Goal: Task Accomplishment & Management: Manage account settings

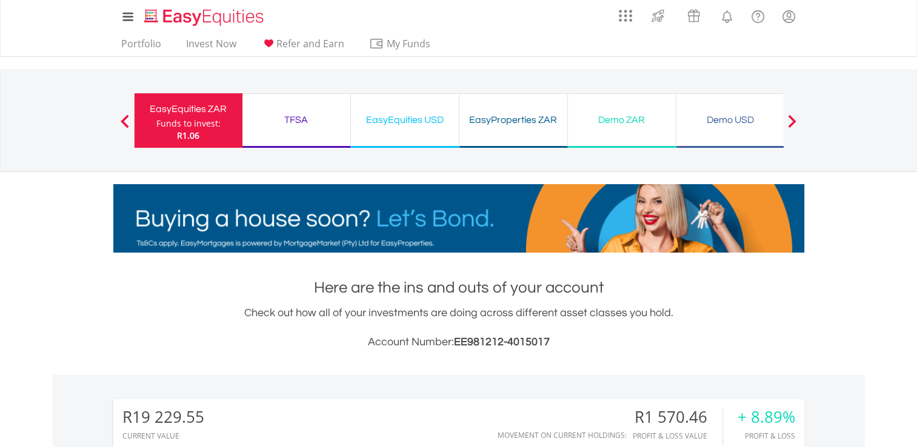
scroll to position [116, 230]
click at [148, 43] on link "Portfolio" at bounding box center [141, 47] width 50 height 19
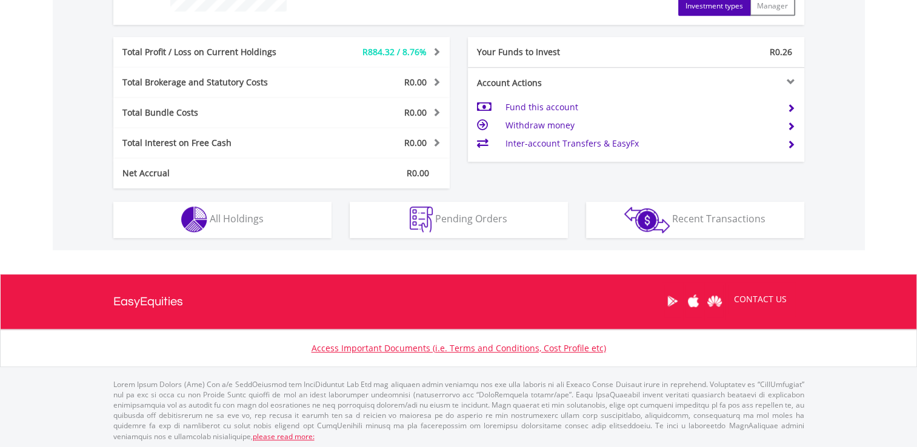
scroll to position [577, 0]
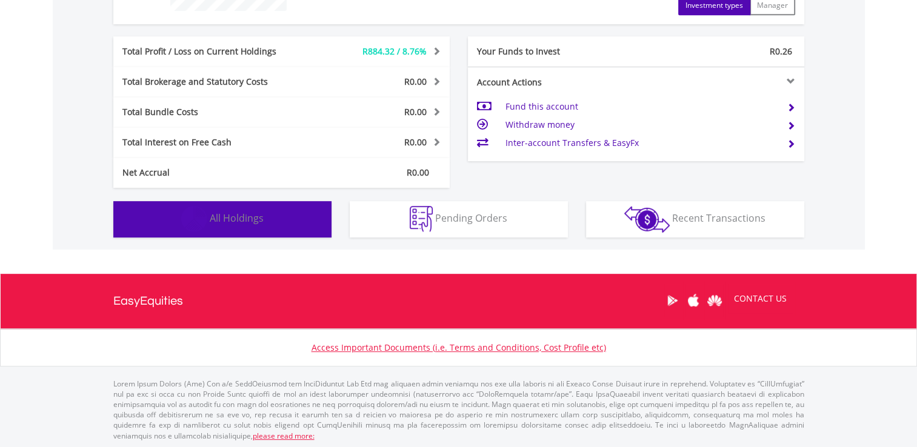
click at [318, 219] on button "Holdings All Holdings" at bounding box center [222, 219] width 218 height 36
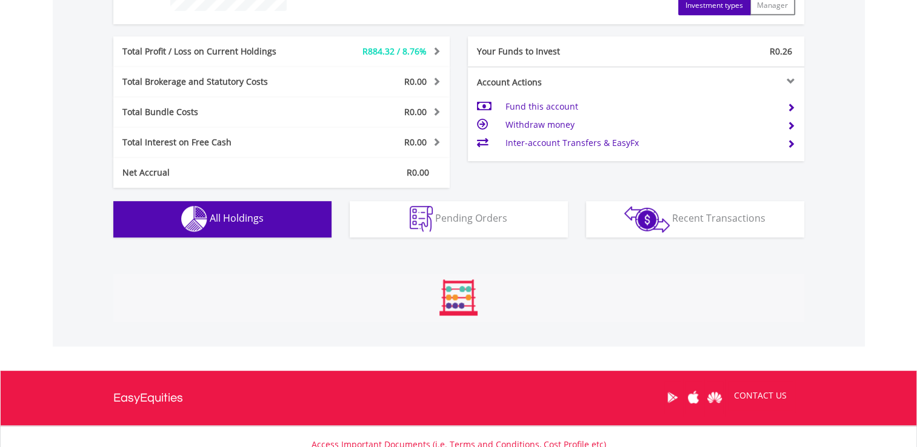
scroll to position [849, 0]
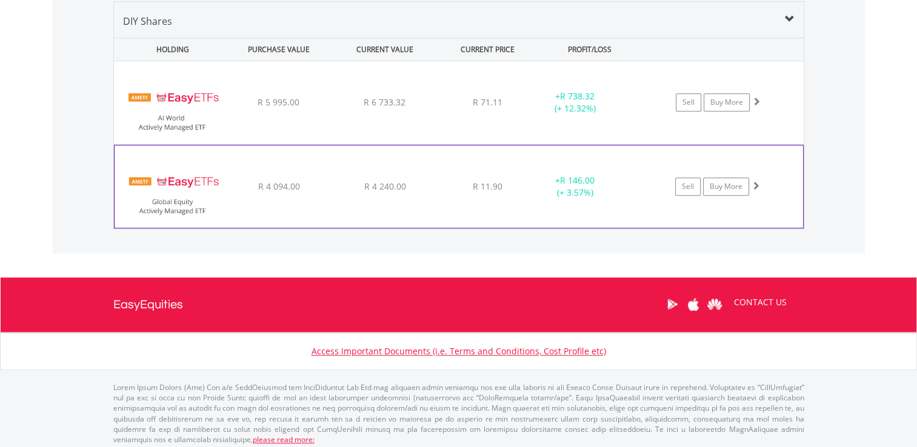
click at [546, 144] on div "﻿ EasyETFs Global Equity Actively Managed ETF R 4 094.00 R 4 240.00 R 11.90 + R…" at bounding box center [459, 102] width 690 height 83
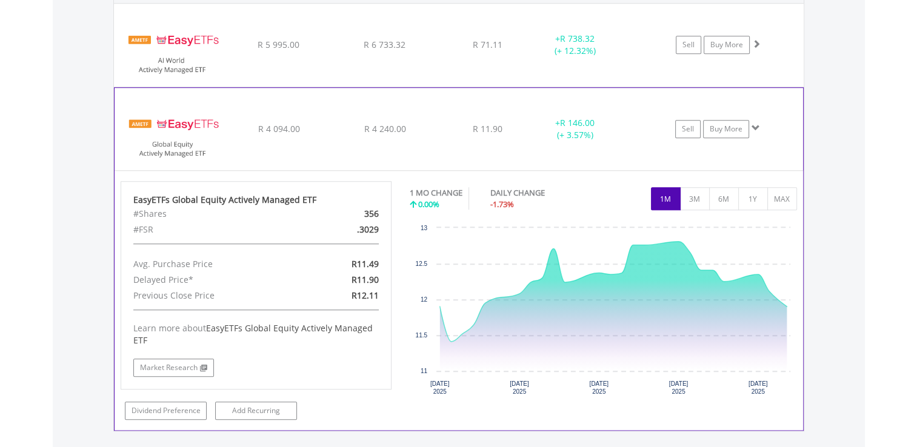
scroll to position [910, 0]
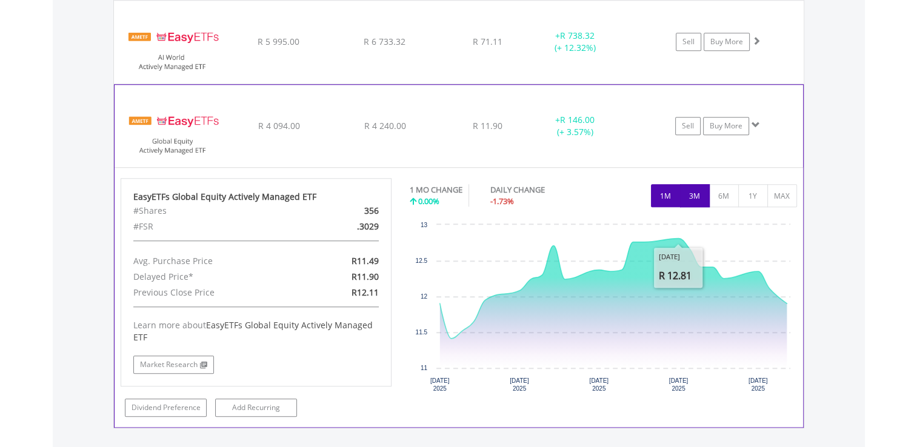
click at [686, 190] on button "3M" at bounding box center [695, 195] width 30 height 23
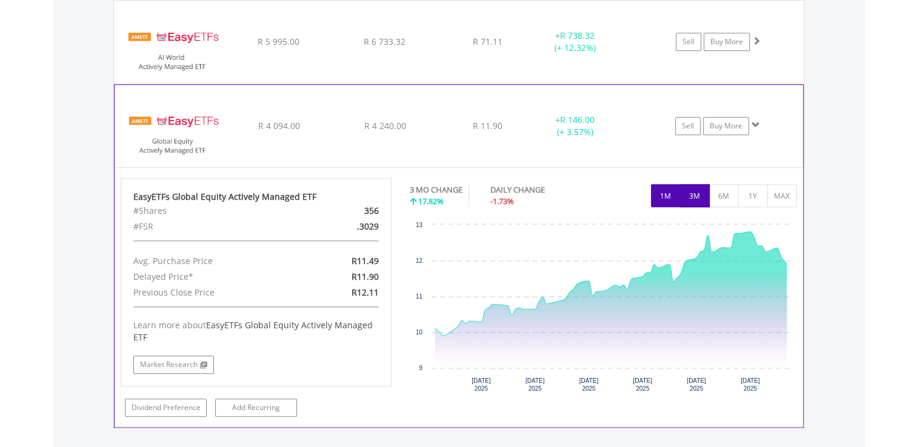
click at [660, 199] on button "1M" at bounding box center [666, 195] width 30 height 23
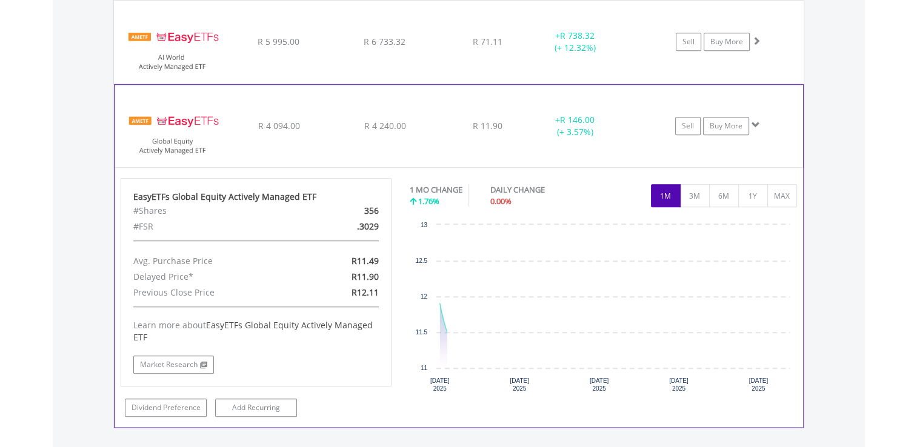
click at [660, 199] on button "1M" at bounding box center [666, 195] width 30 height 23
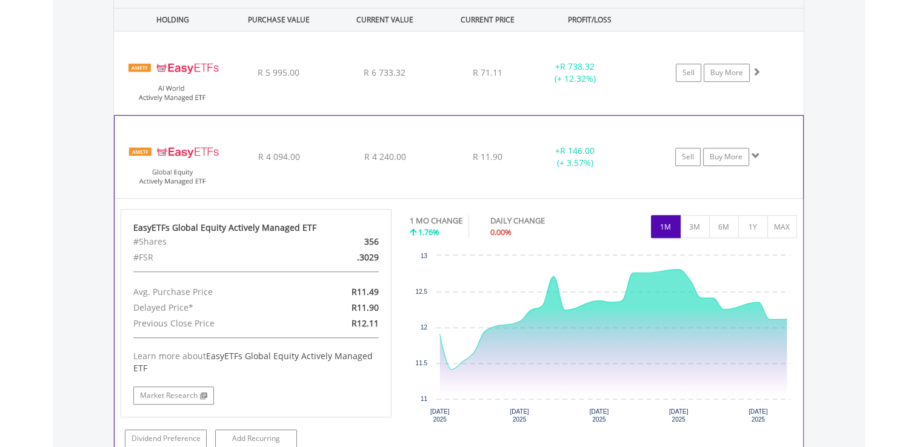
scroll to position [878, 0]
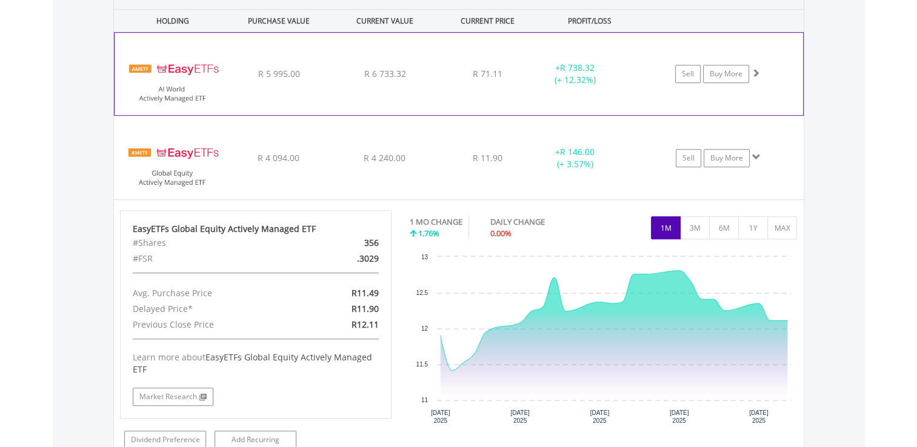
click at [572, 98] on div "﻿ EasyETFs AI World Actively Managed ETF R 5 995.00 R 6 733.32 R 71.11 + R 738.…" at bounding box center [459, 74] width 689 height 82
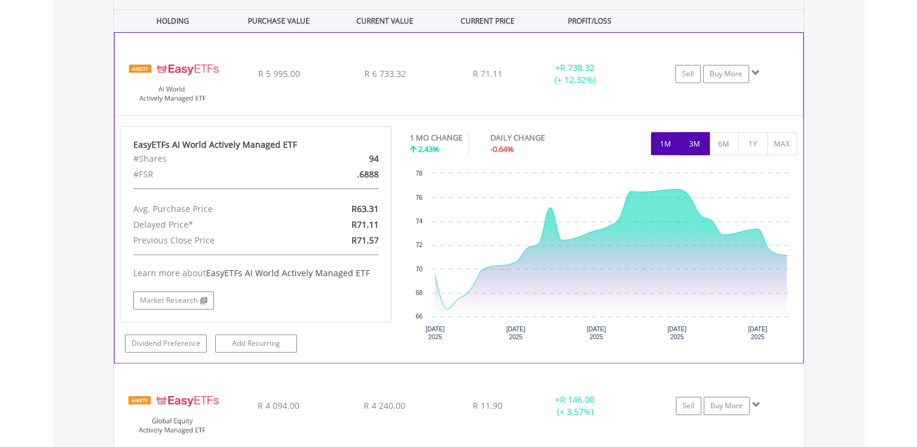
click at [694, 147] on button "3M" at bounding box center [695, 143] width 30 height 23
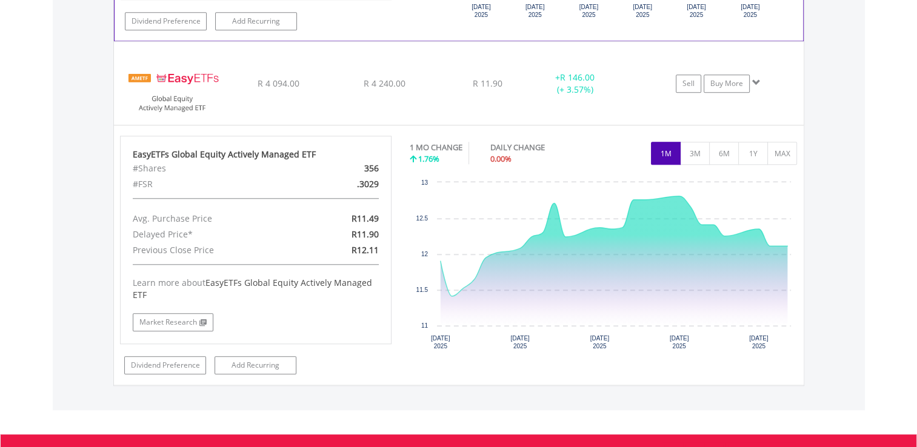
scroll to position [1201, 0]
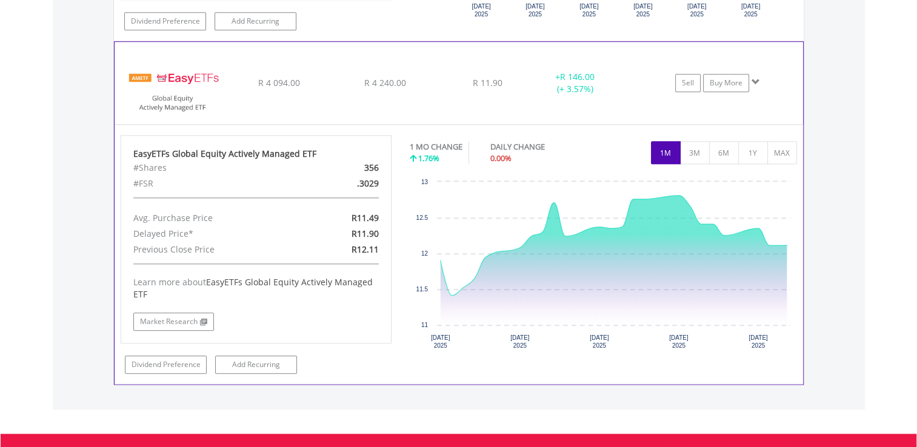
click at [663, 150] on button "1M" at bounding box center [666, 152] width 30 height 23
click at [695, 151] on button "3M" at bounding box center [695, 152] width 30 height 23
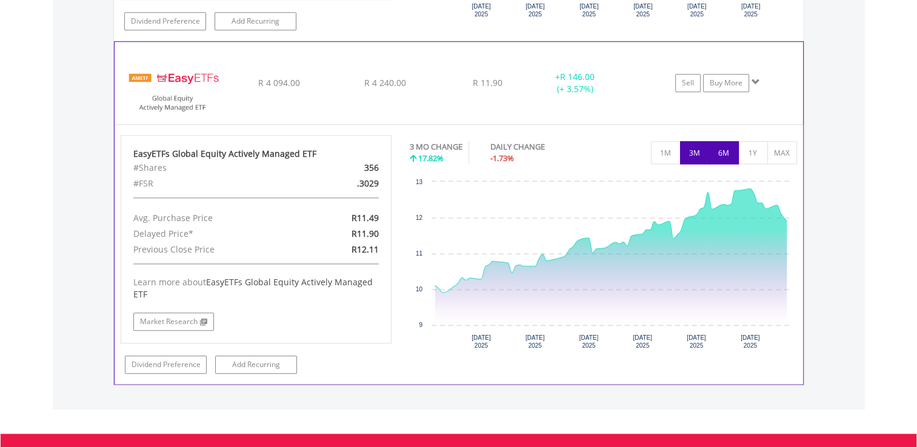
click at [730, 152] on button "6M" at bounding box center [724, 152] width 30 height 23
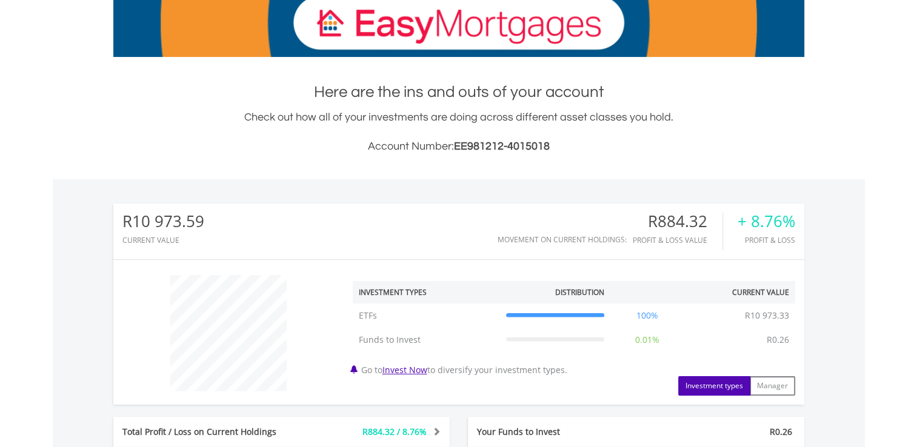
scroll to position [0, 0]
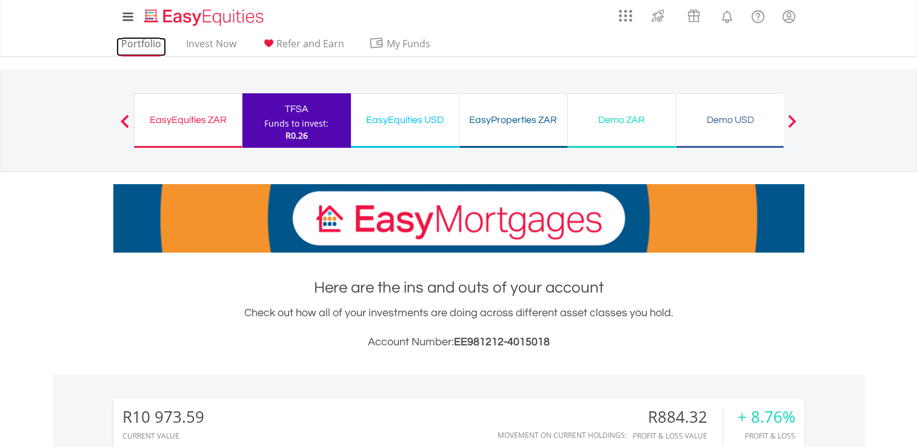
click at [158, 44] on link "Portfolio" at bounding box center [141, 47] width 50 height 19
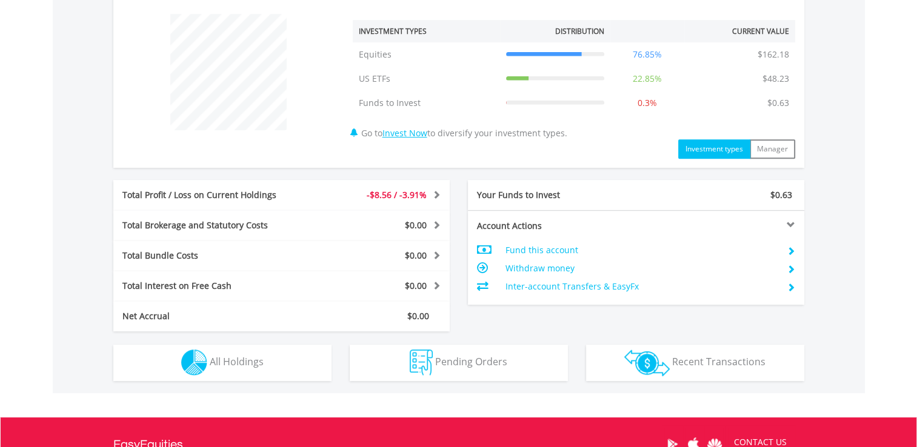
scroll to position [460, 0]
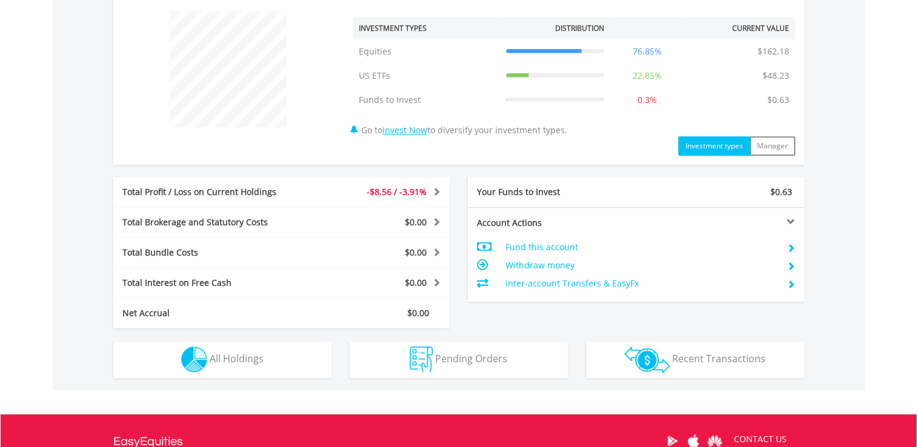
click at [568, 287] on td "Inter-account Transfers & EasyFx" at bounding box center [641, 284] width 272 height 18
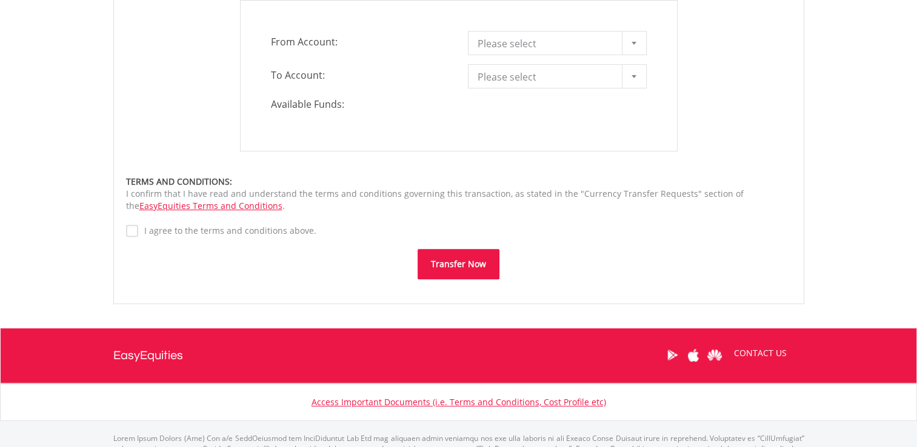
scroll to position [469, 0]
